Goal: Information Seeking & Learning: Check status

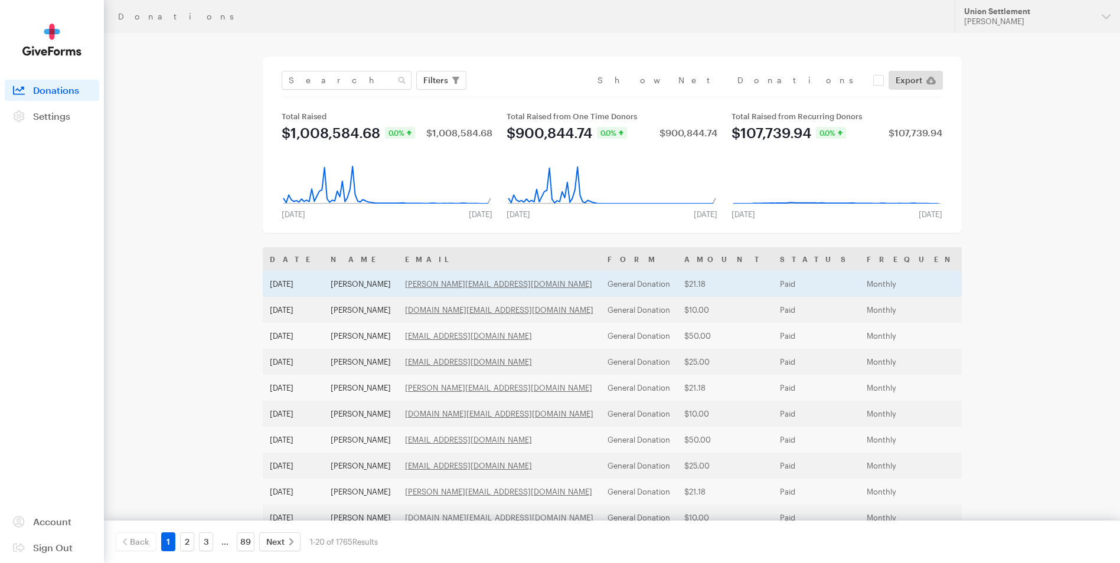
drag, startPoint x: 408, startPoint y: 285, endPoint x: 332, endPoint y: 282, distance: 76.8
click at [332, 282] on td "[PERSON_NAME]" at bounding box center [360, 284] width 74 height 26
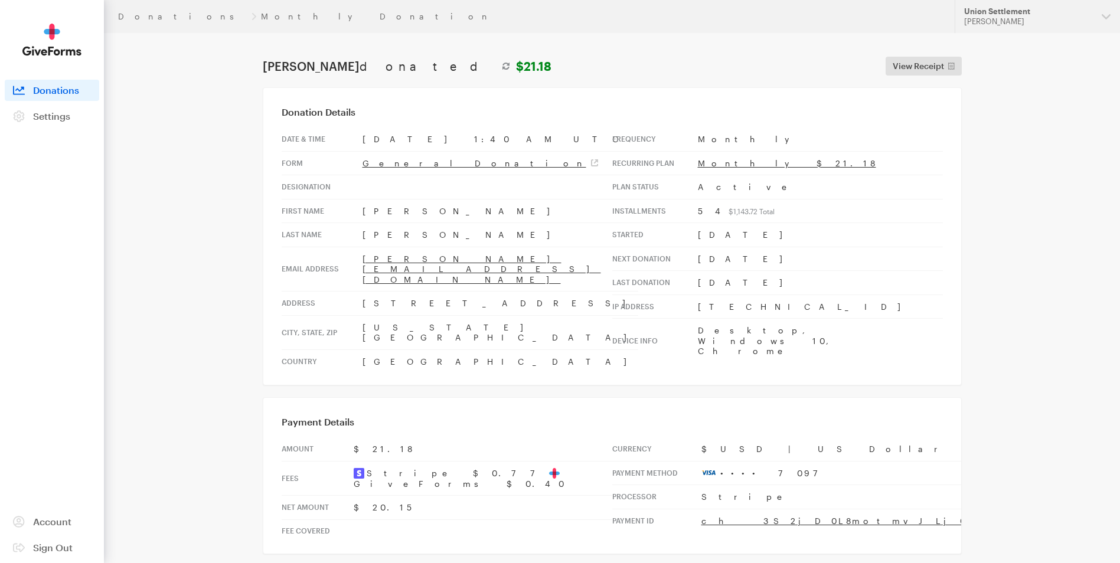
drag, startPoint x: 358, startPoint y: 66, endPoint x: 251, endPoint y: 70, distance: 107.5
click at [251, 70] on main "Donations Monthly Donation [PERSON_NAME] donated $21.18 View Receipt Edit Recur…" at bounding box center [560, 327] width 850 height 588
copy h1 "[PERSON_NAME]"
